Goal: Task Accomplishment & Management: Use online tool/utility

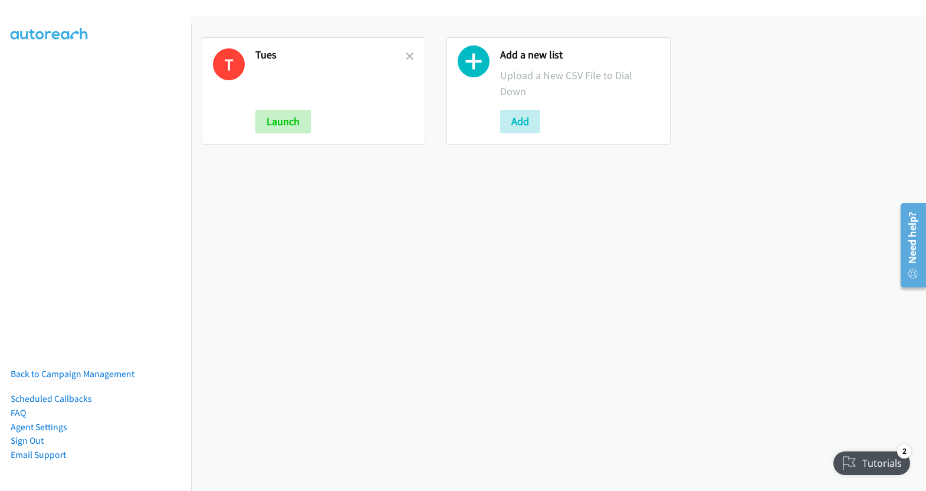
click at [409, 51] on link at bounding box center [410, 57] width 8 height 14
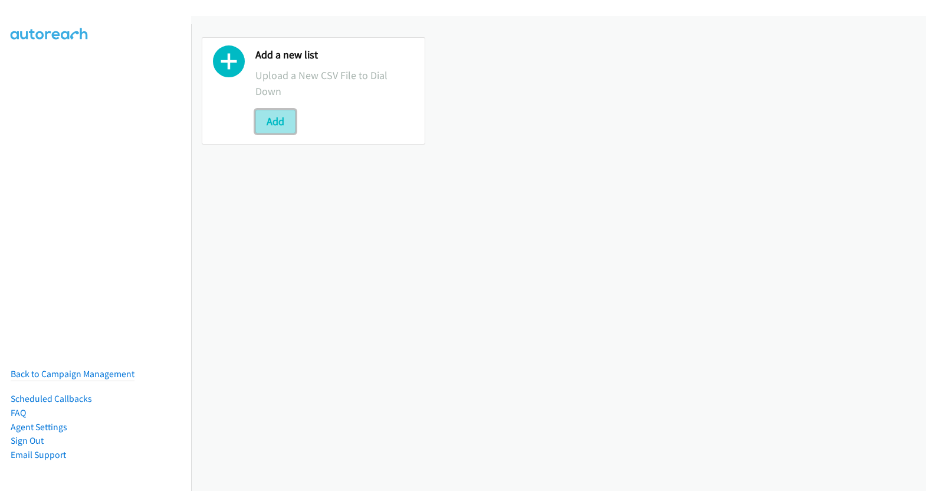
click at [272, 127] on button "Add" at bounding box center [275, 122] width 40 height 24
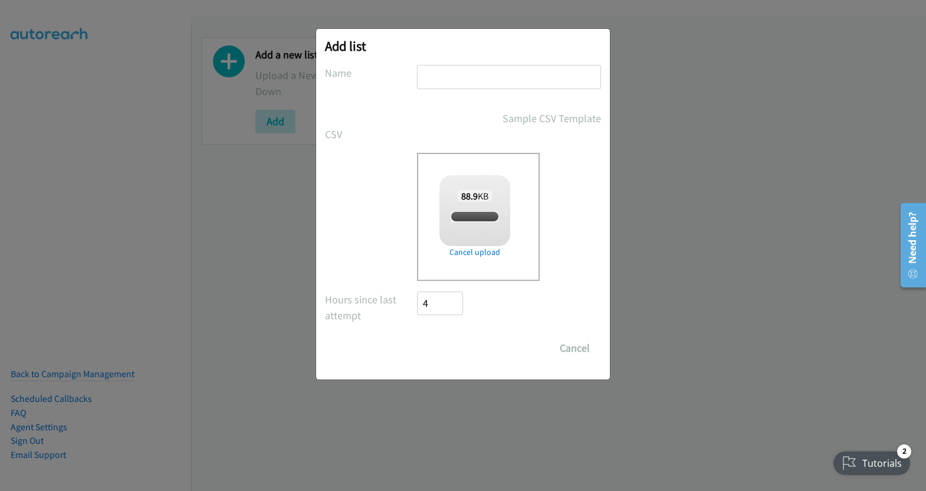
click at [470, 74] on input "text" at bounding box center [509, 77] width 184 height 24
checkbox input "true"
type input "tues"
click at [445, 349] on input "Save List" at bounding box center [448, 348] width 62 height 24
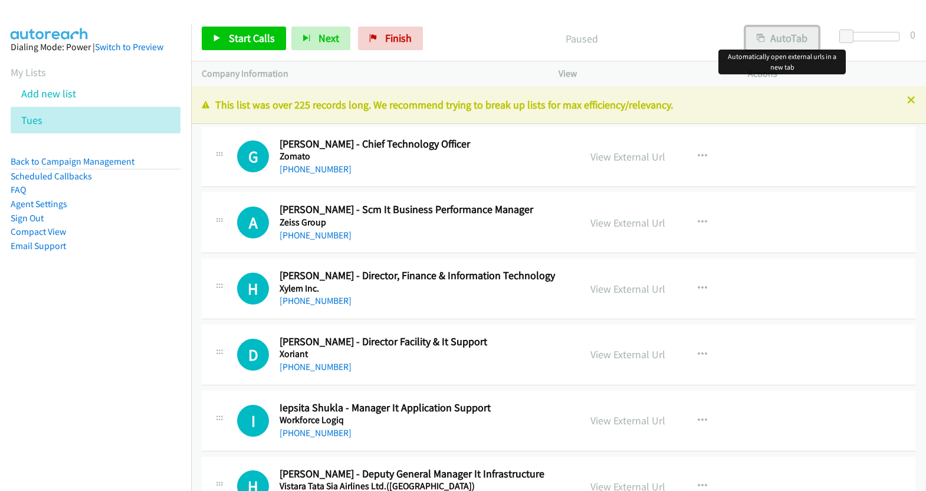
click at [795, 39] on button "AutoTab" at bounding box center [781, 39] width 73 height 24
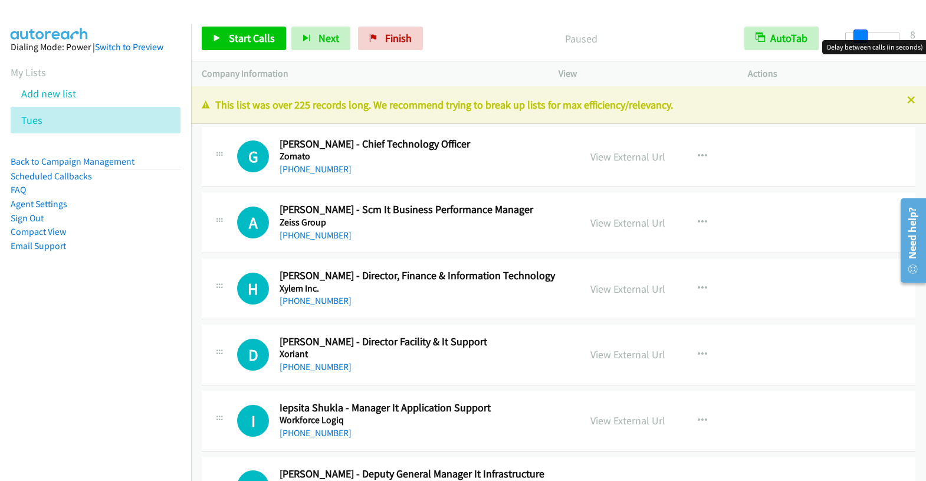
drag, startPoint x: 850, startPoint y: 38, endPoint x: 865, endPoint y: 40, distance: 14.8
click at [865, 40] on body "Start Calls Pause Next Finish Paused AutoTab AutoTab 8 Company Information Info…" at bounding box center [463, 28] width 926 height 56
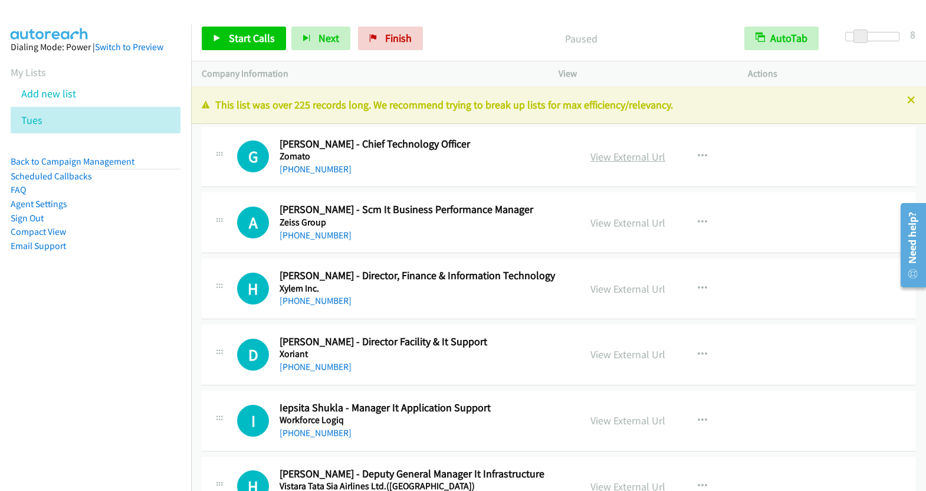
click at [627, 155] on link "View External Url" at bounding box center [627, 157] width 75 height 14
click at [244, 41] on span "Start Calls" at bounding box center [252, 38] width 46 height 14
